Goal: Information Seeking & Learning: Learn about a topic

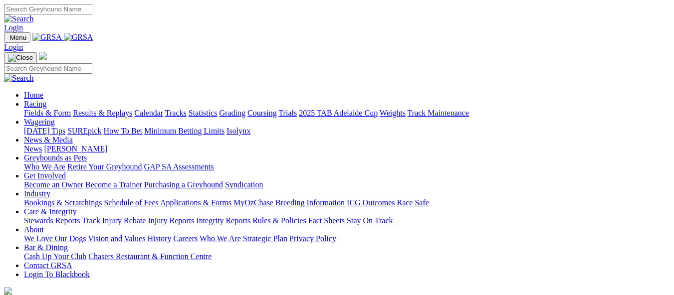
scroll to position [499, 0]
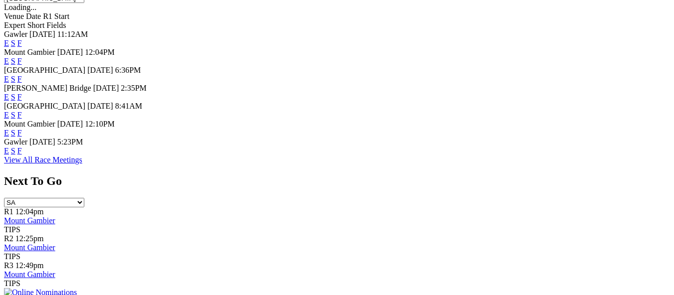
click at [22, 93] on link "F" at bounding box center [19, 97] width 4 height 8
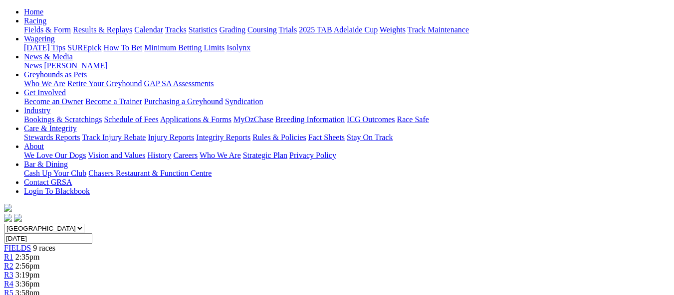
scroll to position [100, 0]
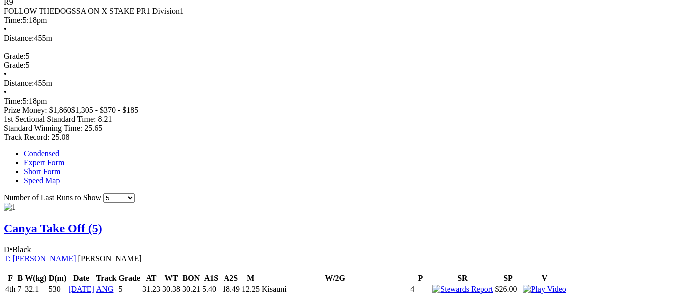
scroll to position [449, 0]
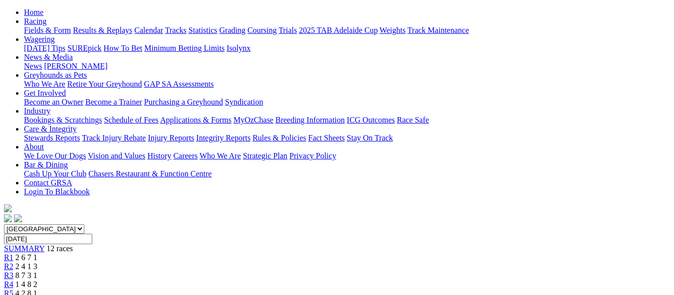
scroll to position [100, 0]
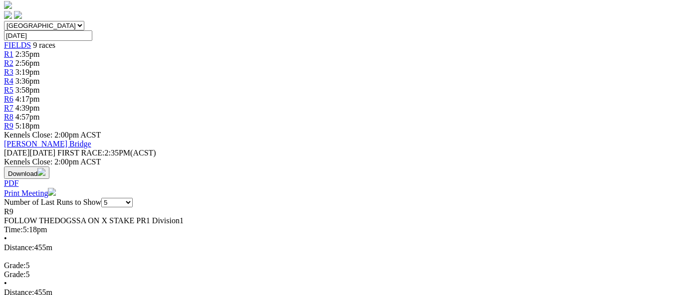
scroll to position [349, 0]
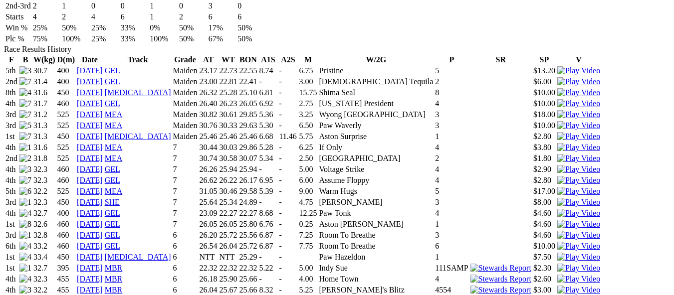
scroll to position [699, 0]
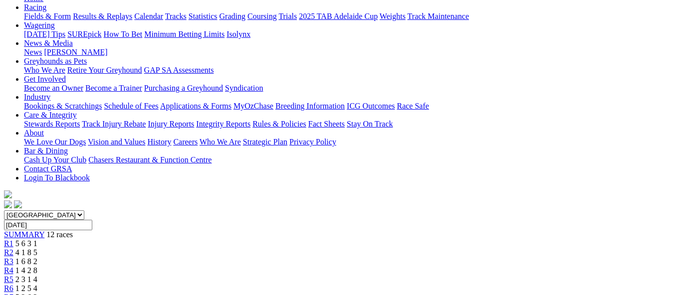
scroll to position [100, 0]
